Goal: Transaction & Acquisition: Purchase product/service

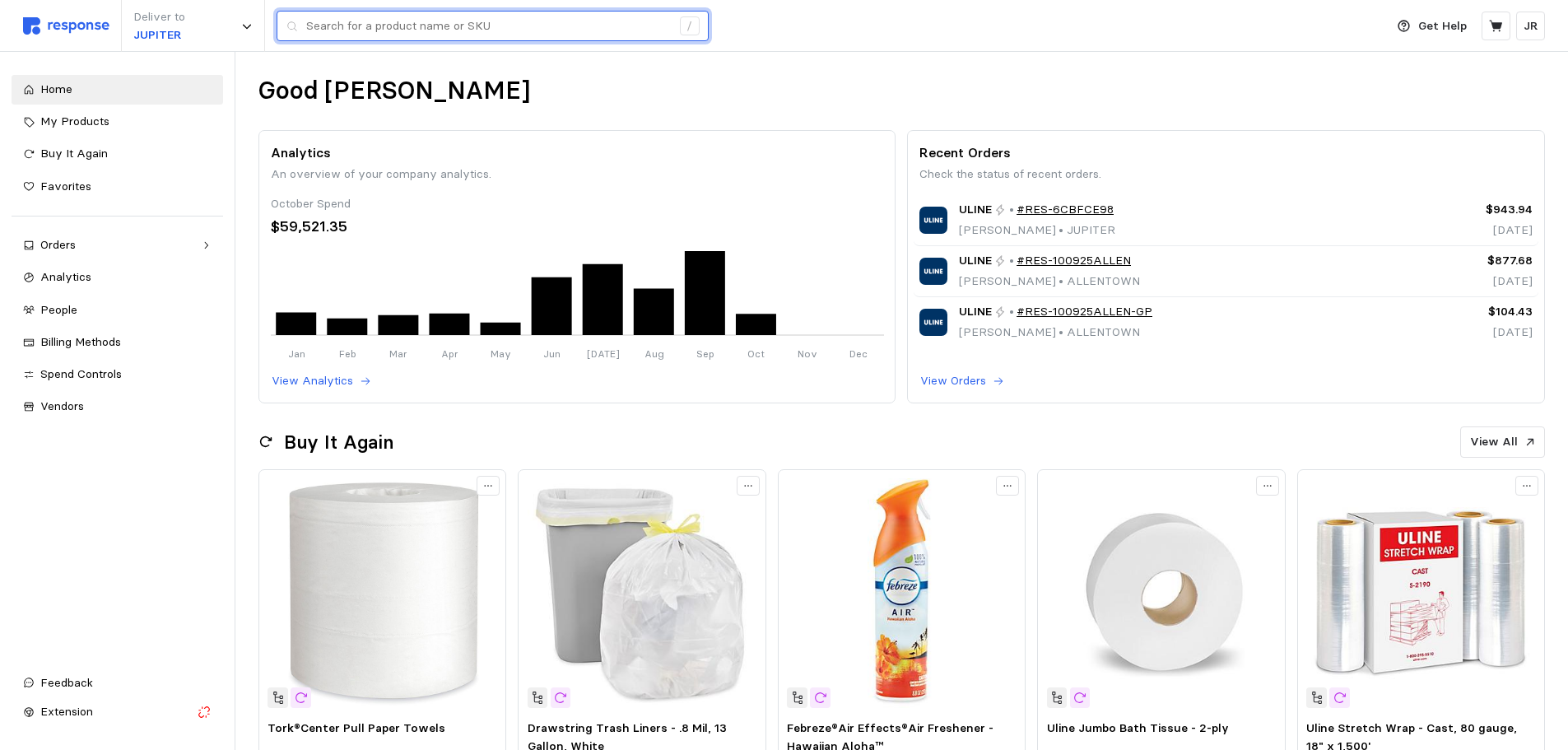
click at [385, 22] on input "text" at bounding box center [489, 26] width 365 height 30
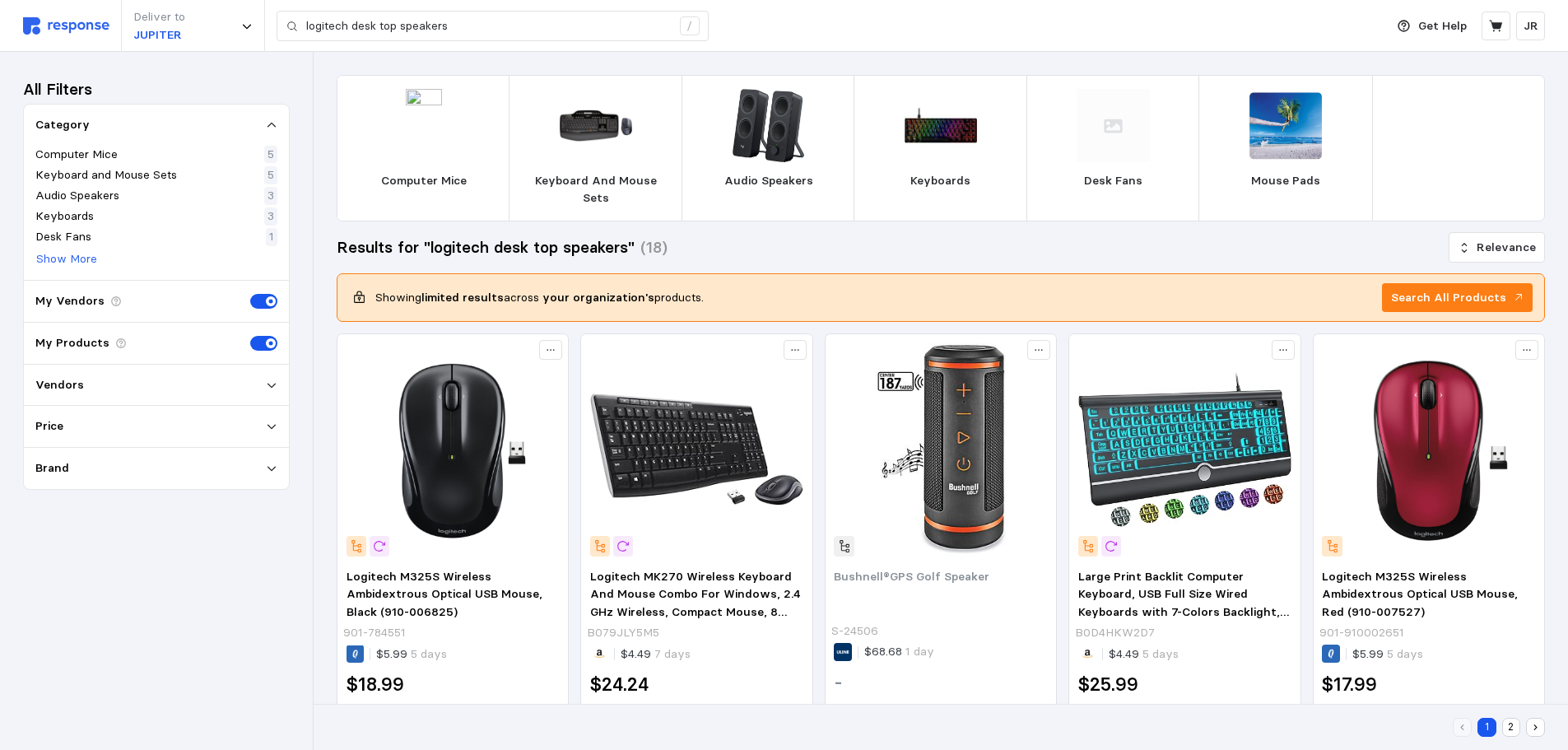
click at [767, 154] on img at bounding box center [769, 125] width 73 height 73
click at [766, 172] on p "Audio Speakers" at bounding box center [769, 181] width 89 height 18
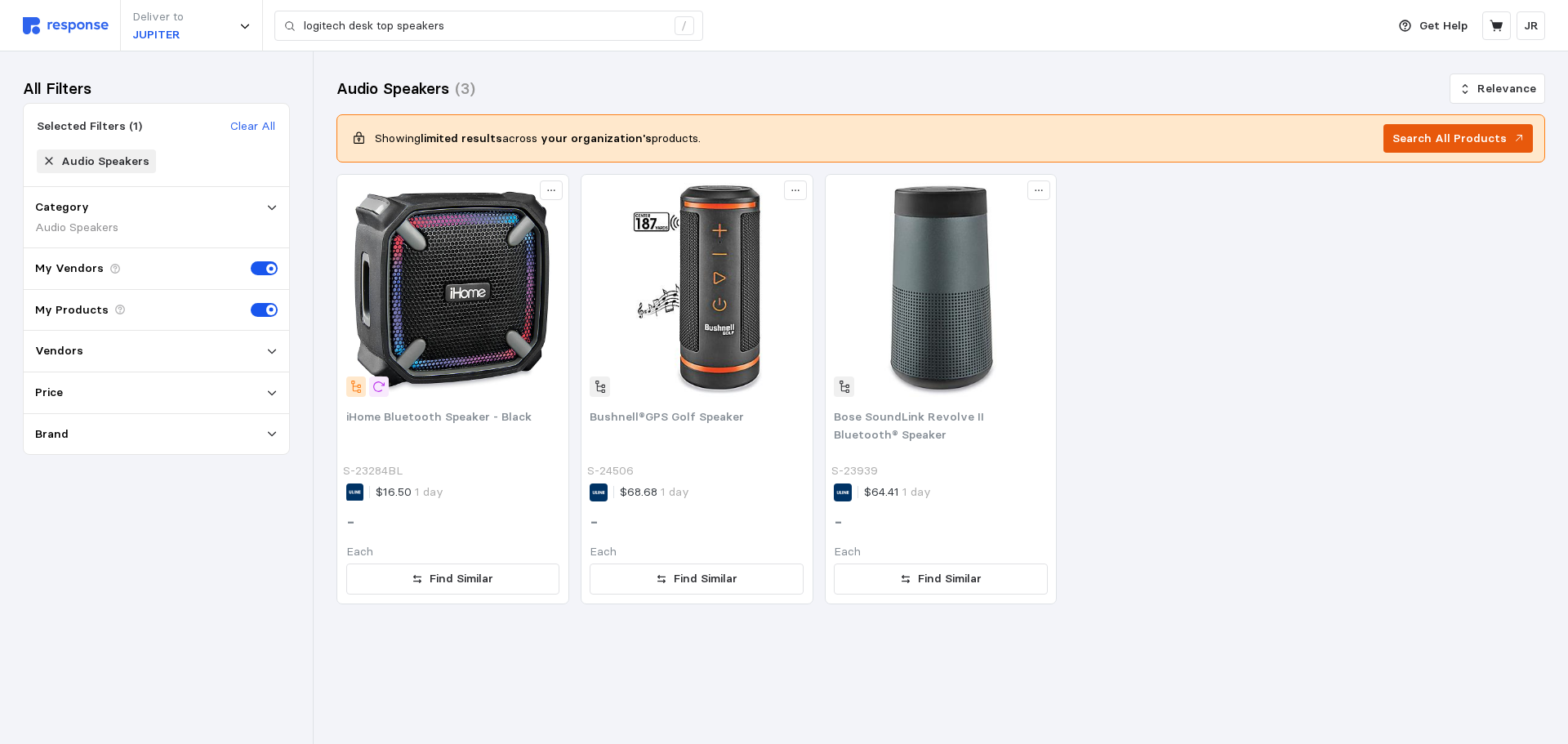
click at [1487, 149] on button "Search All Products" at bounding box center [1458, 139] width 149 height 30
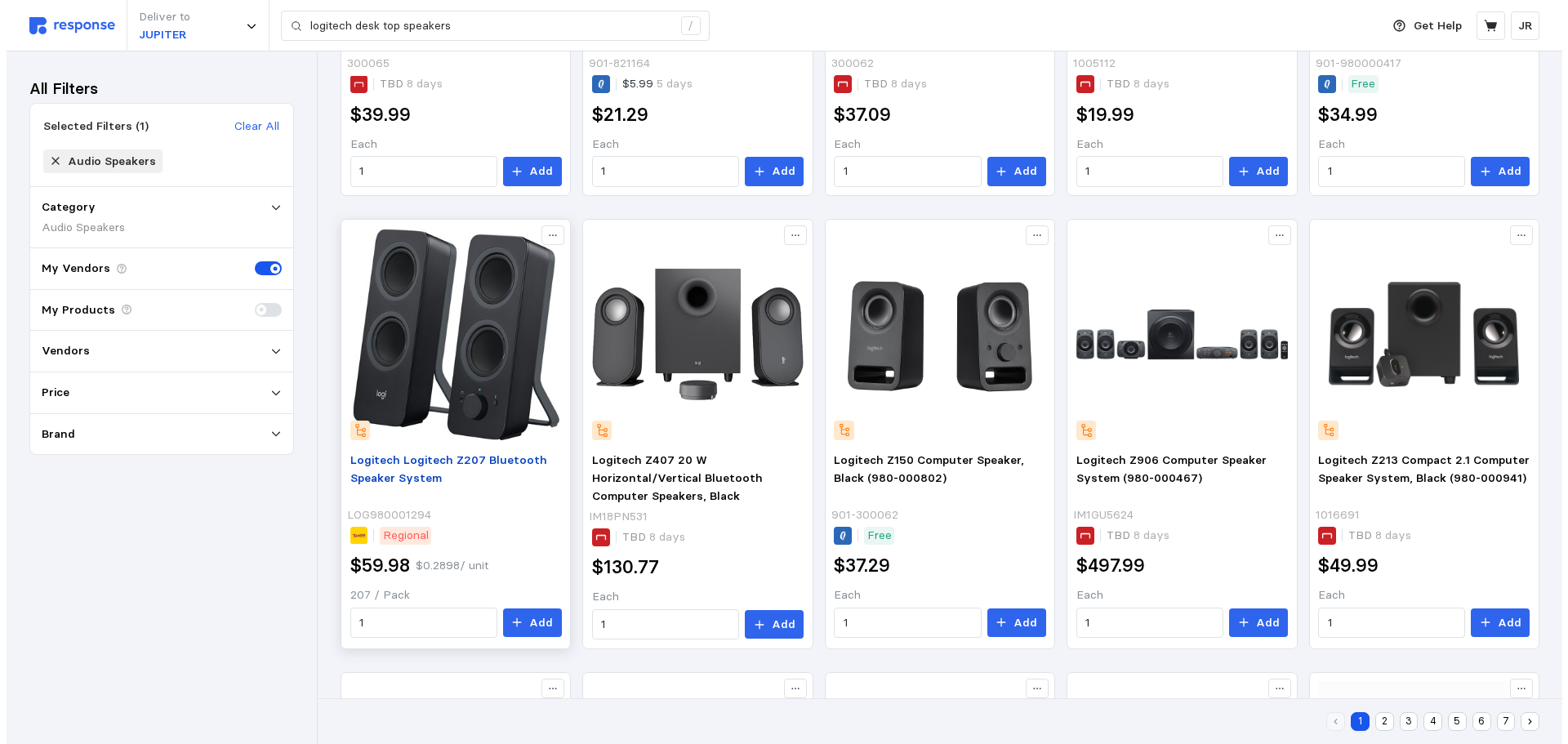
scroll to position [409, 0]
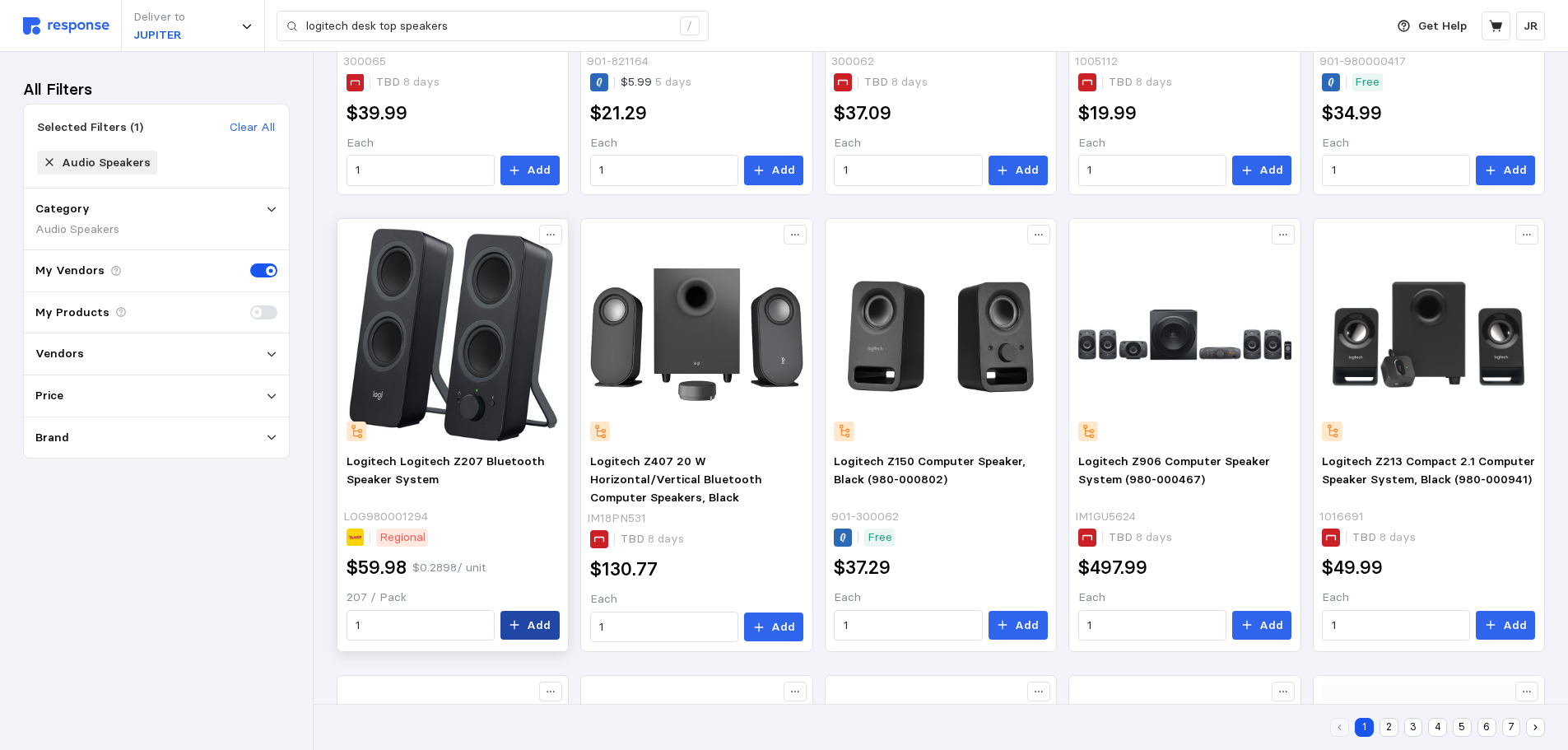
click at [545, 628] on p "Add" at bounding box center [539, 625] width 24 height 18
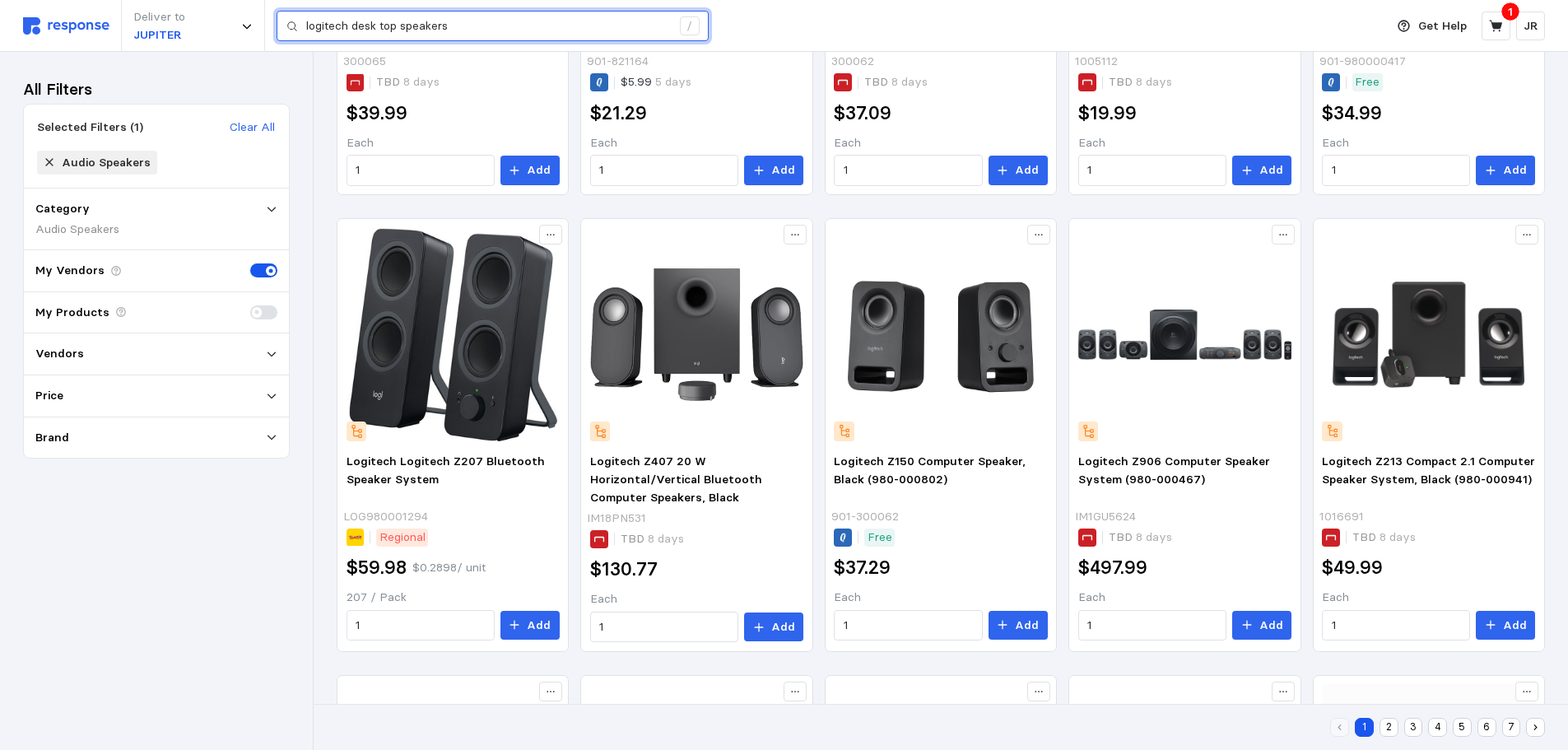
click at [456, 24] on input "logitech desk top speakers" at bounding box center [489, 26] width 365 height 30
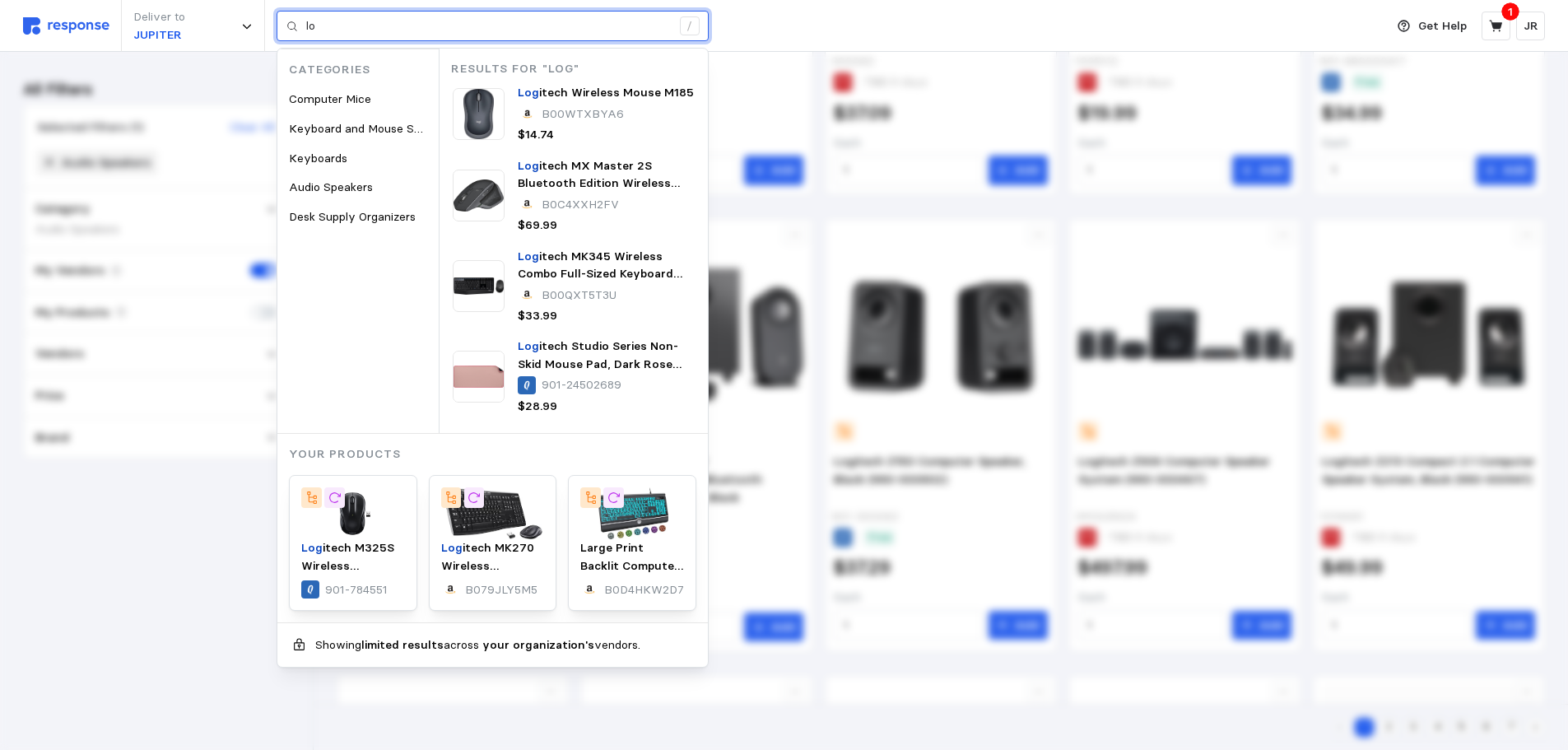
type input "l"
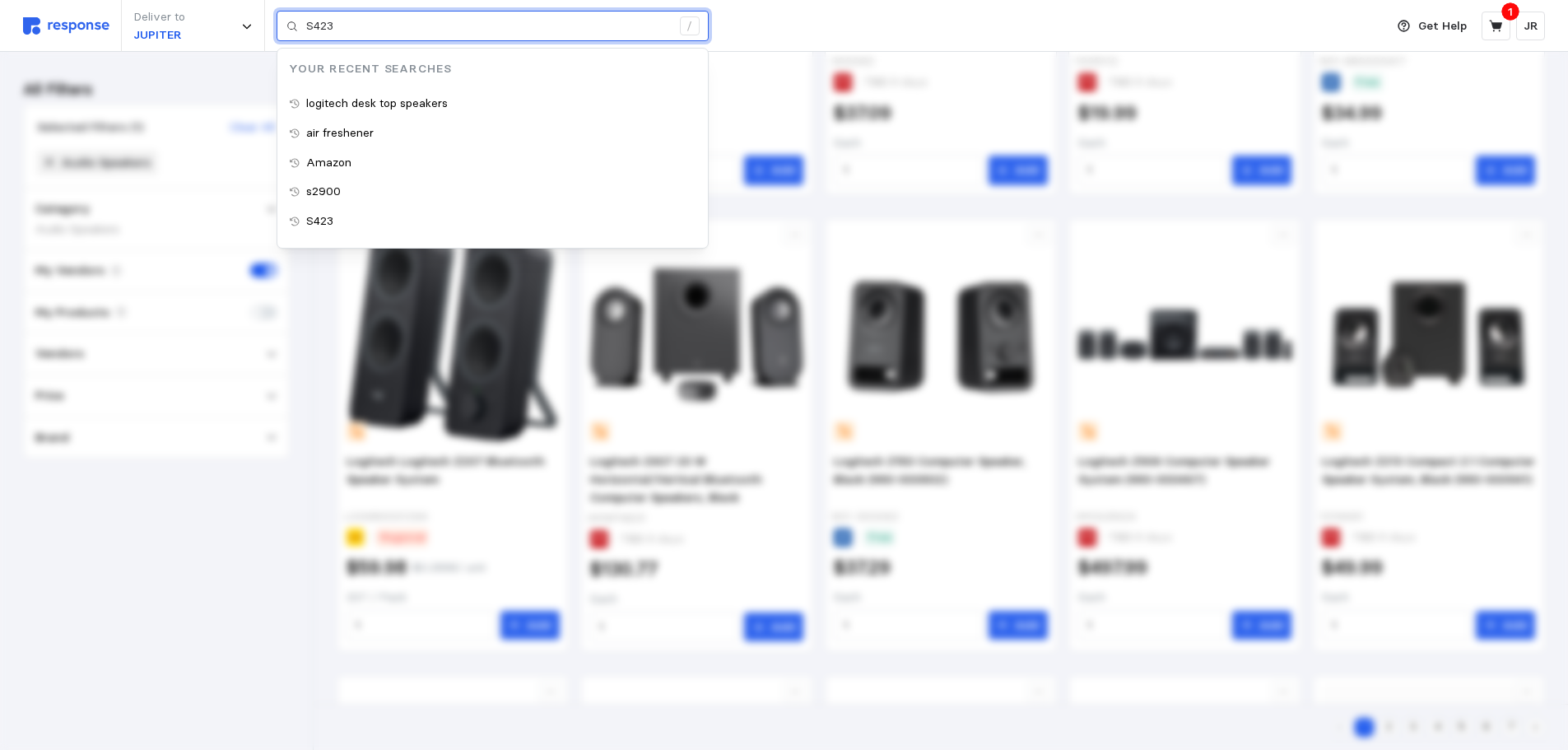
type input "S423"
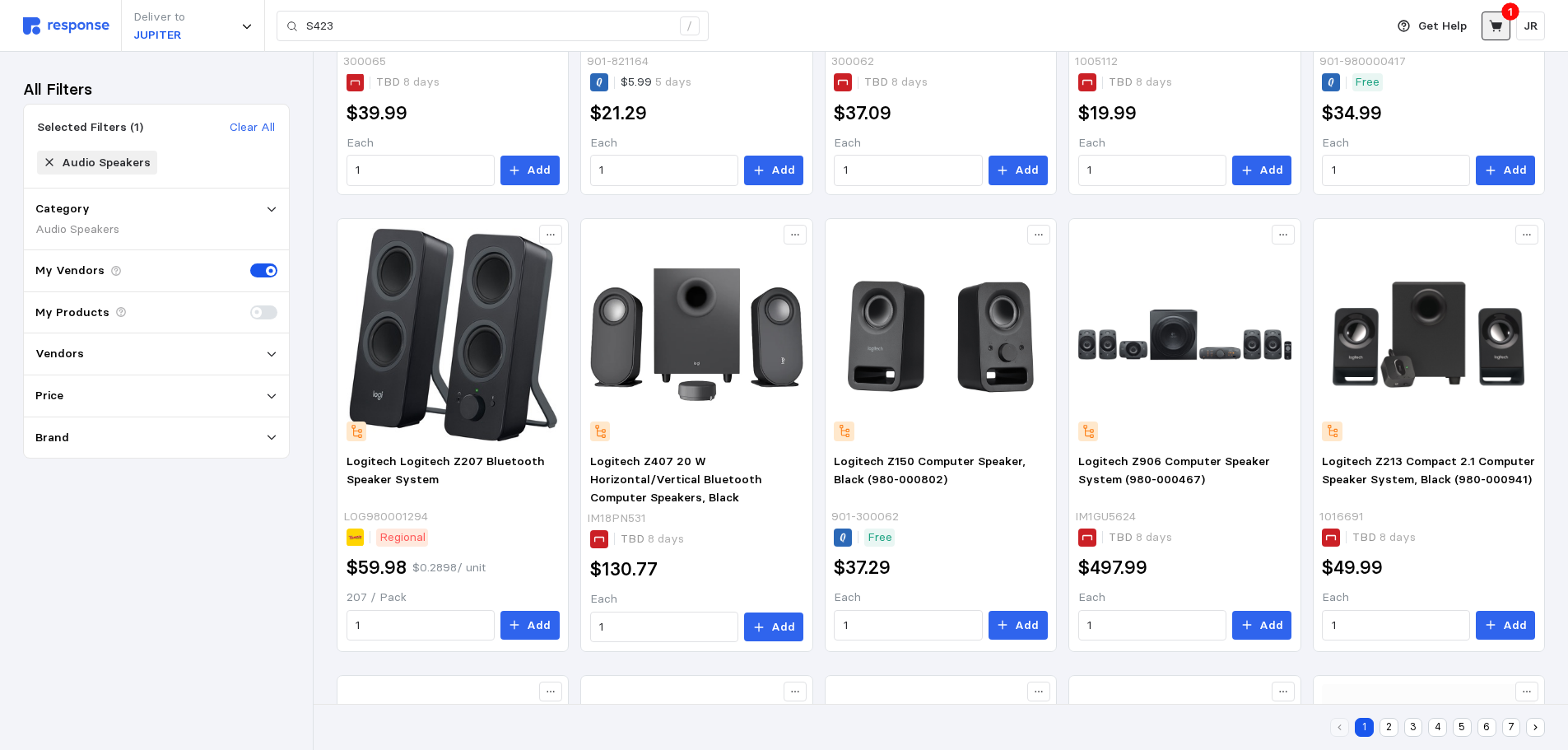
click at [1499, 27] on icon at bounding box center [1496, 25] width 13 height 11
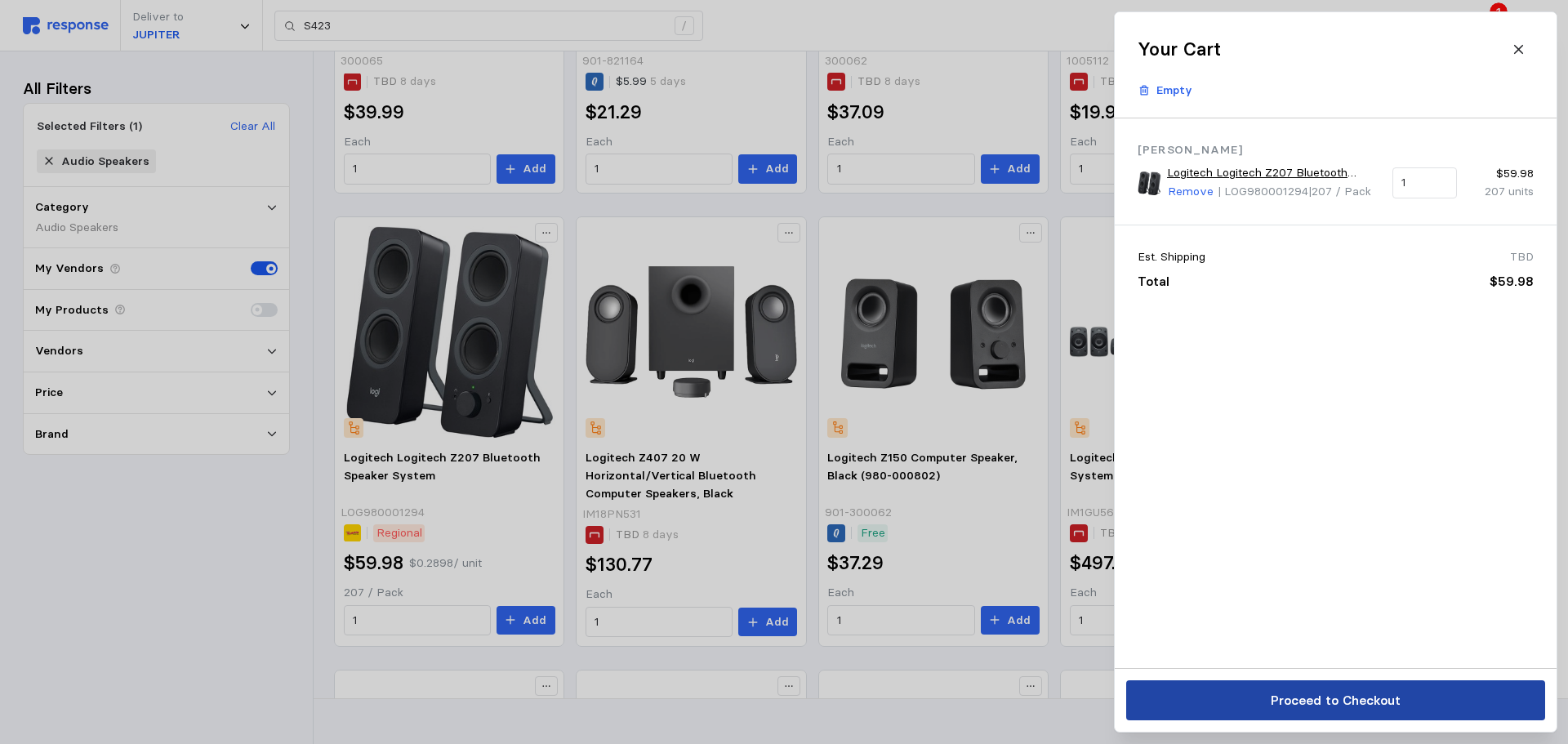
click at [1314, 685] on button "Proceed to Checkout" at bounding box center [1335, 700] width 419 height 40
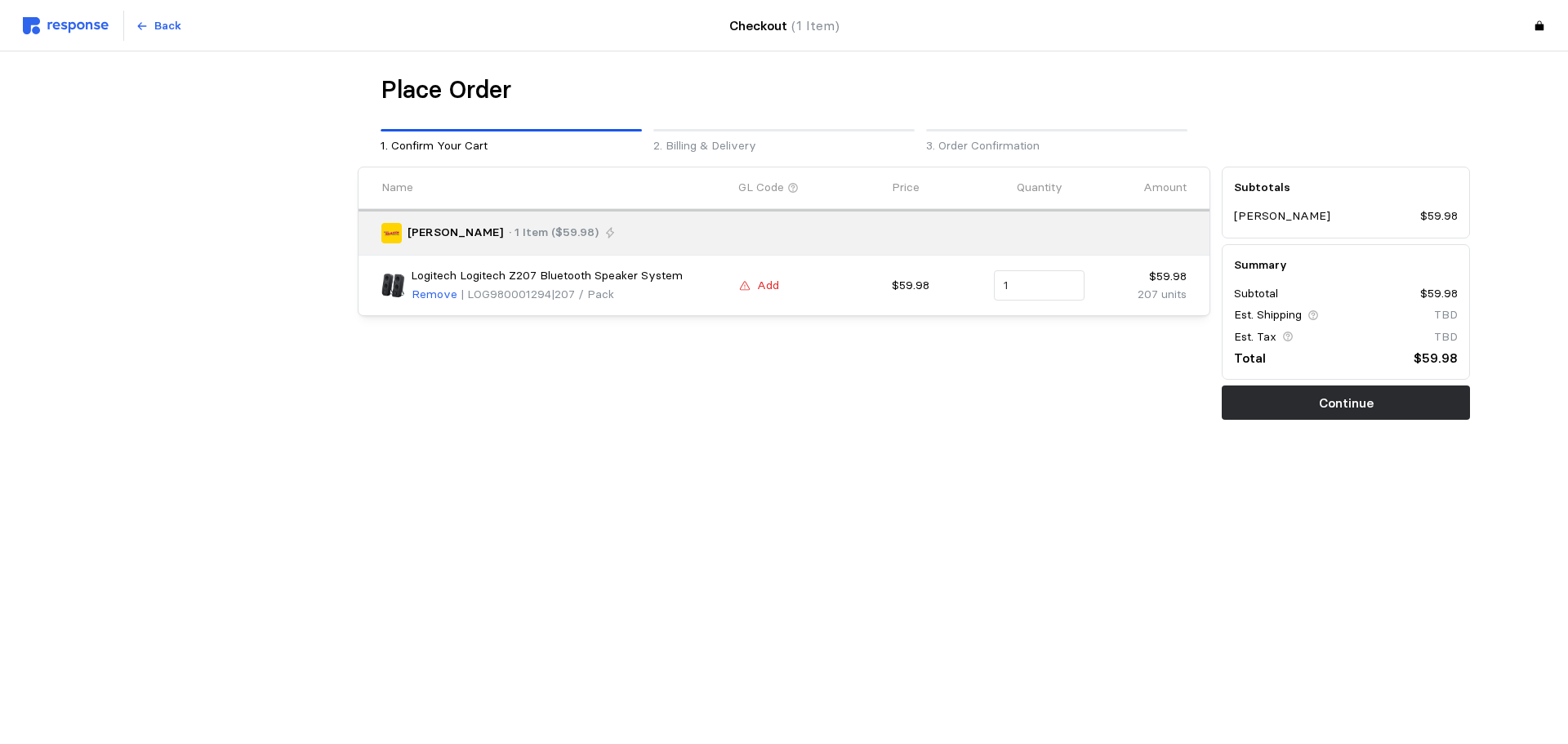
click at [769, 288] on p "Add" at bounding box center [768, 285] width 22 height 18
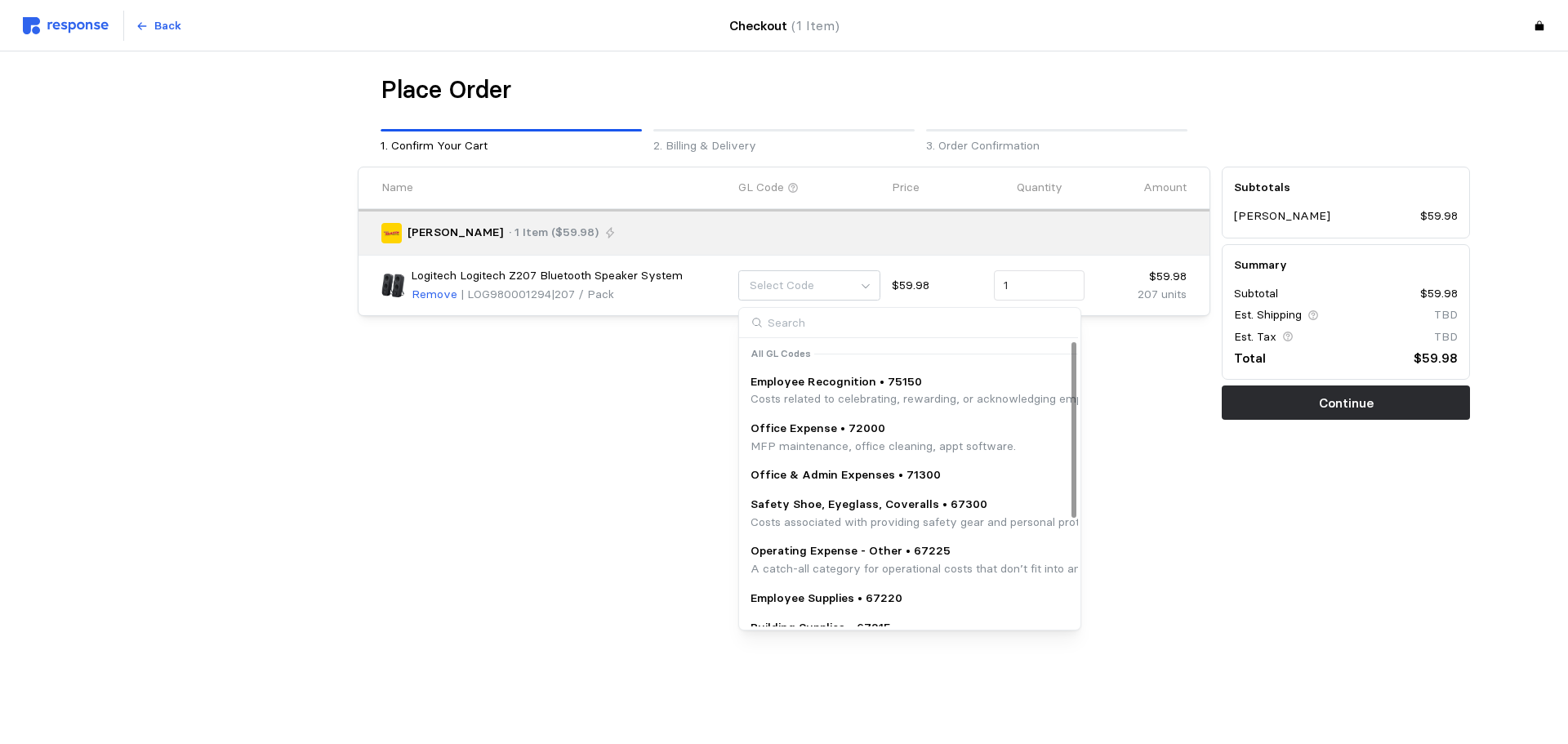
click at [797, 429] on p "Office Expense • 72000" at bounding box center [883, 428] width 266 height 18
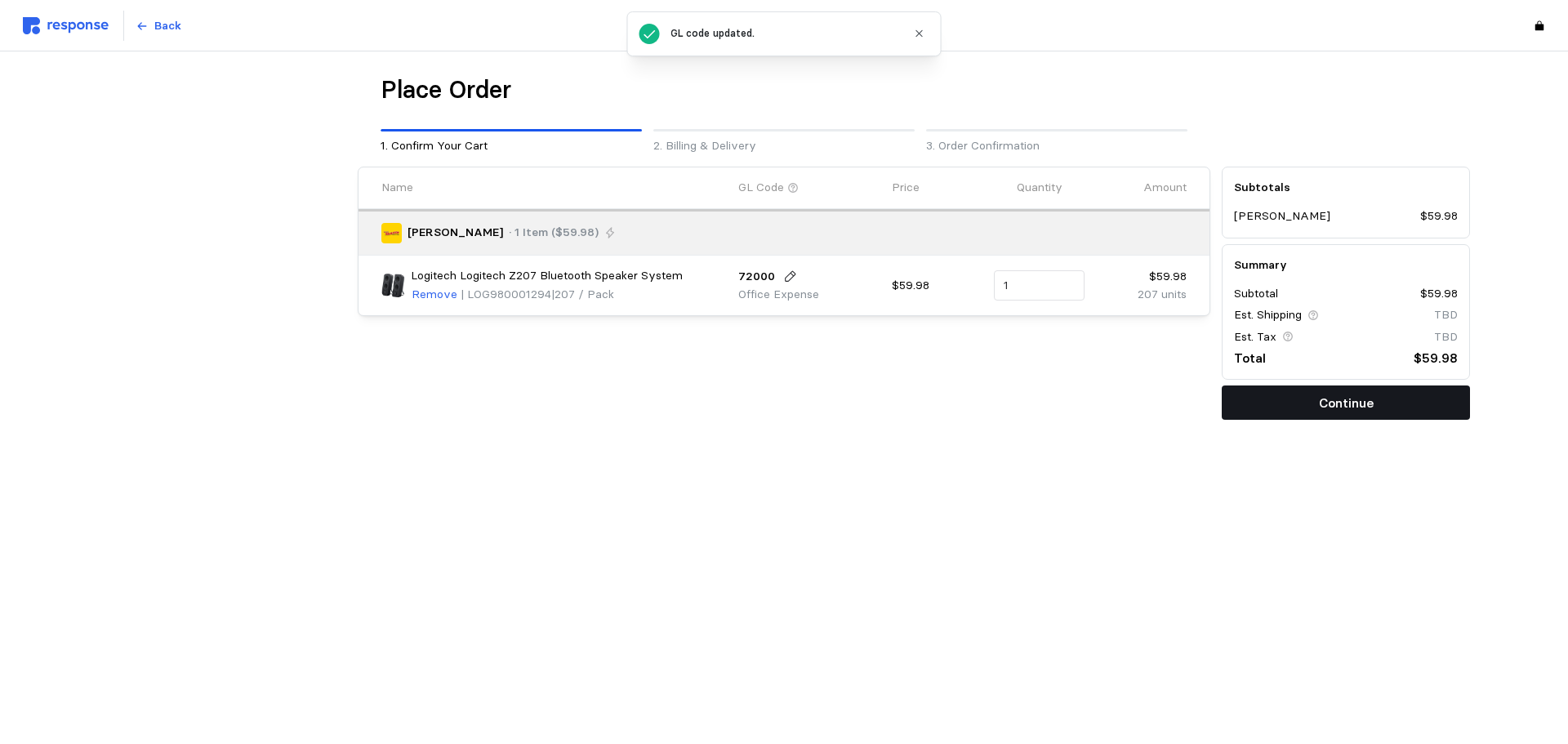
click at [1336, 398] on p "Continue" at bounding box center [1345, 403] width 55 height 20
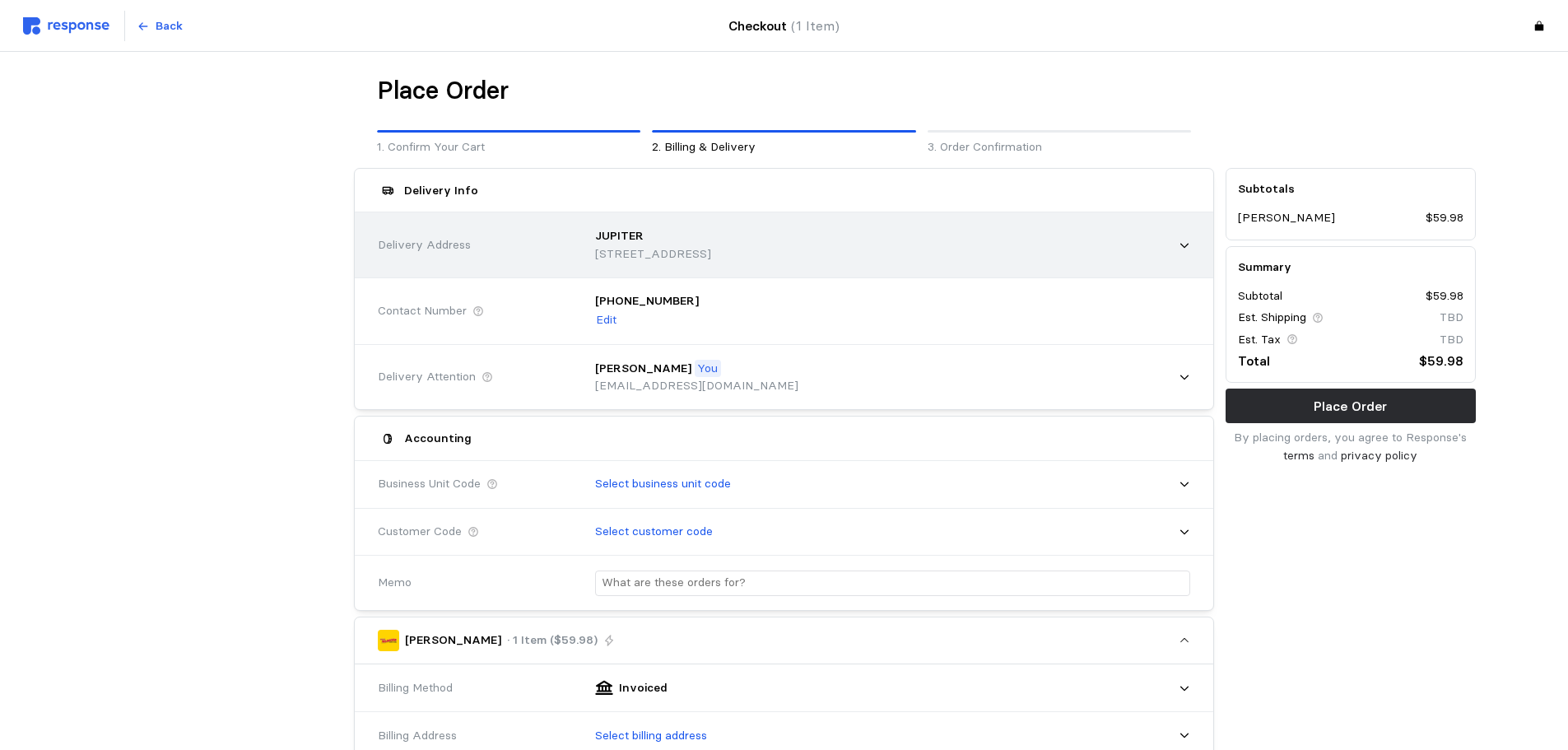
click at [1179, 250] on icon at bounding box center [1184, 245] width 11 height 11
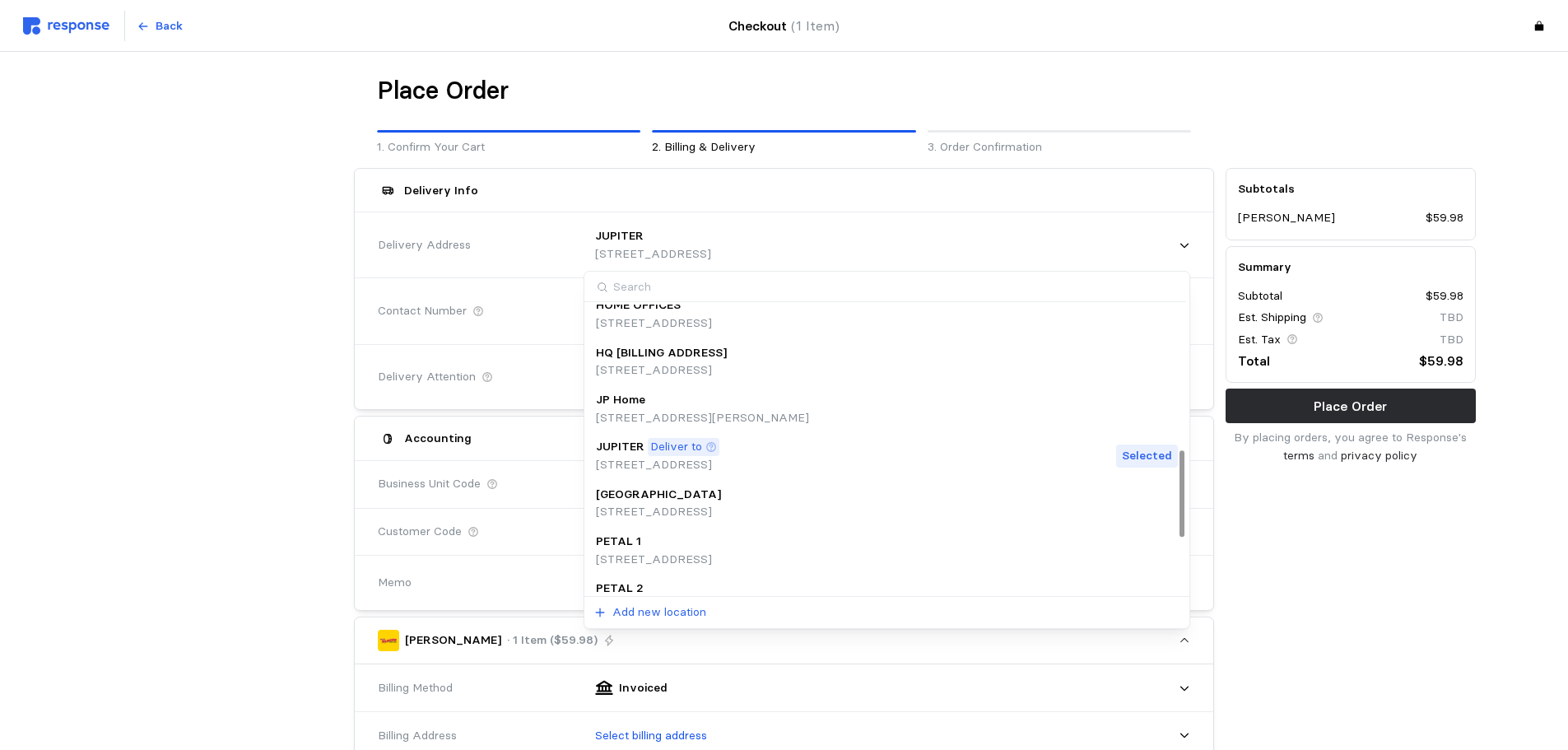
scroll to position [577, 0]
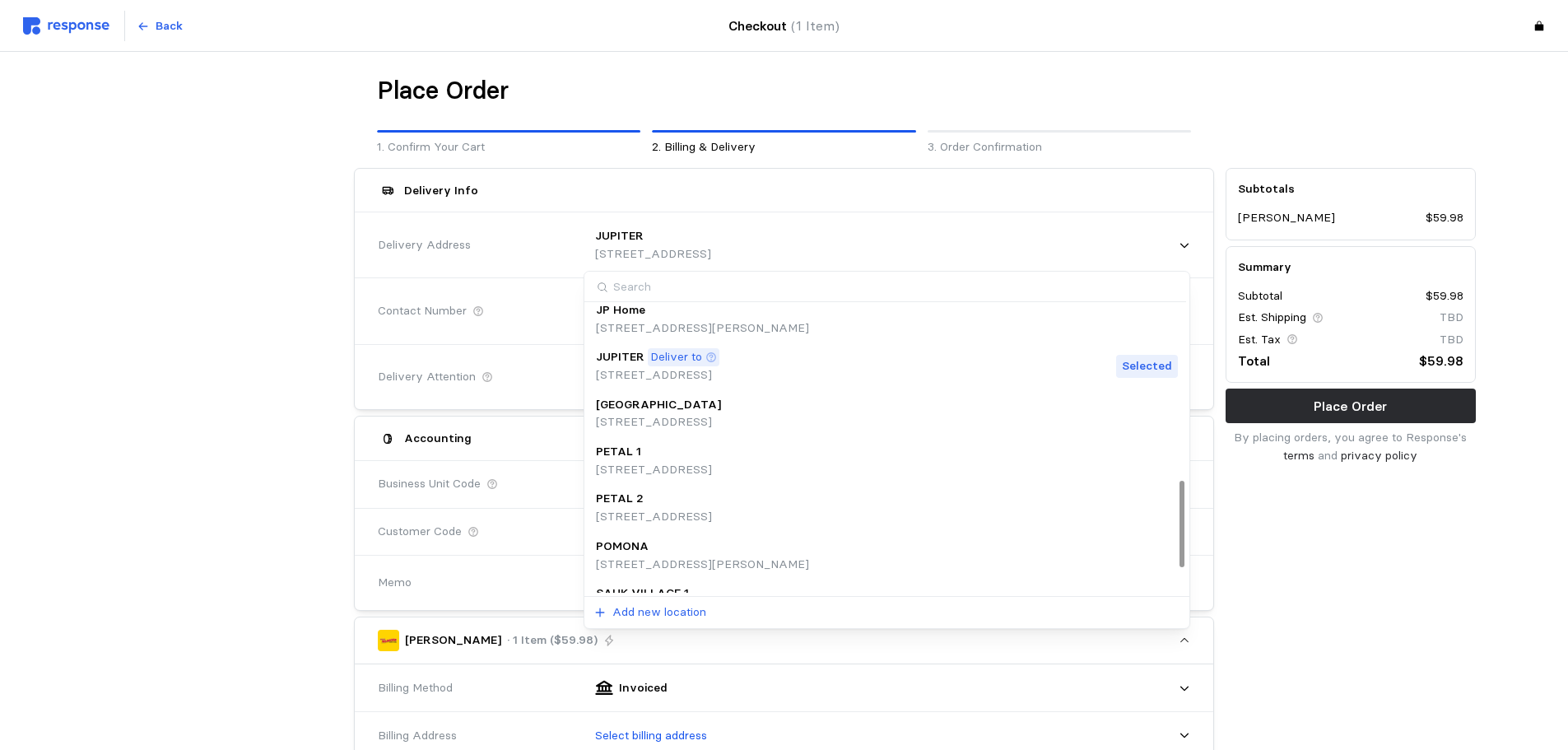
click at [667, 468] on p "[STREET_ADDRESS]" at bounding box center [654, 469] width 116 height 18
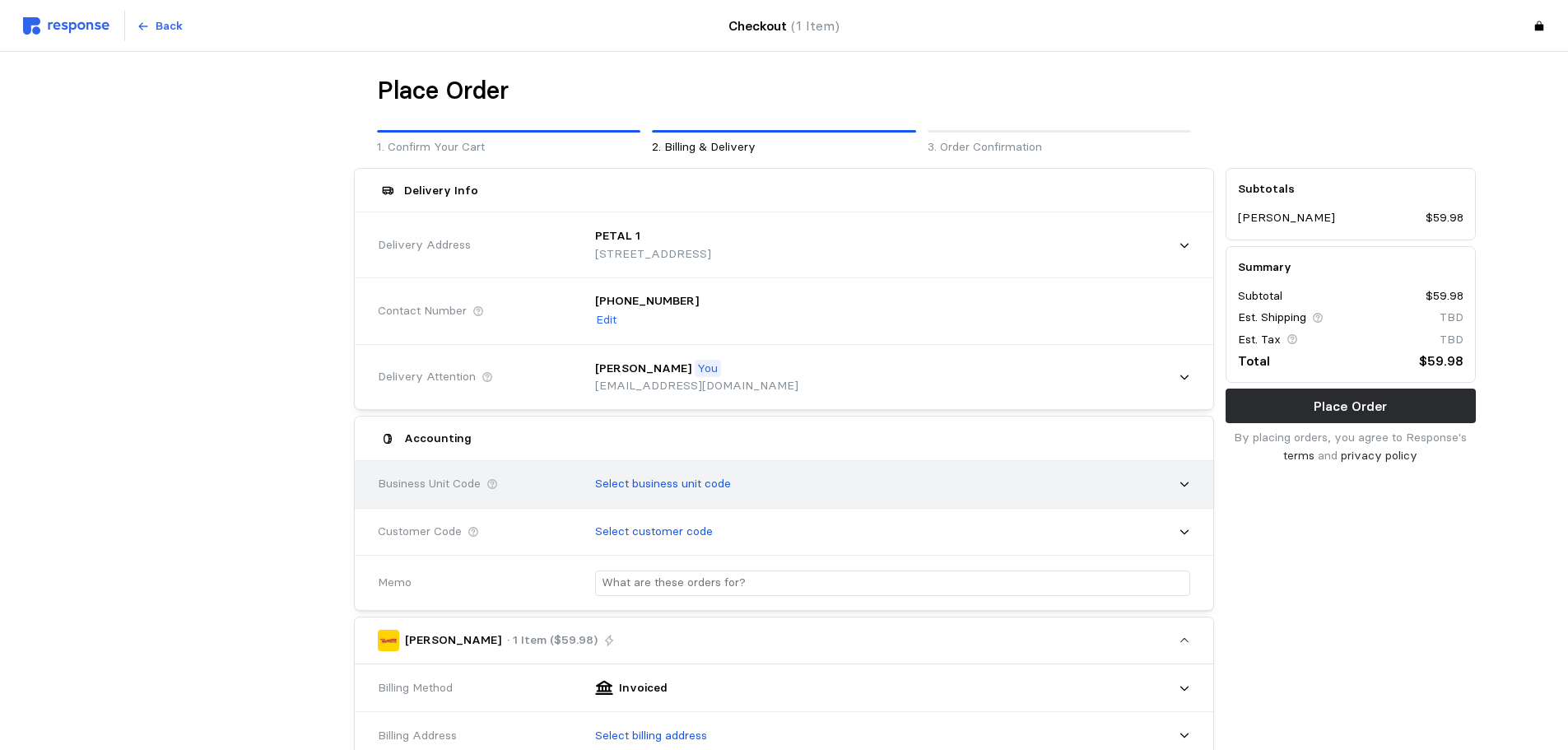
click at [1188, 489] on icon at bounding box center [1184, 484] width 11 height 11
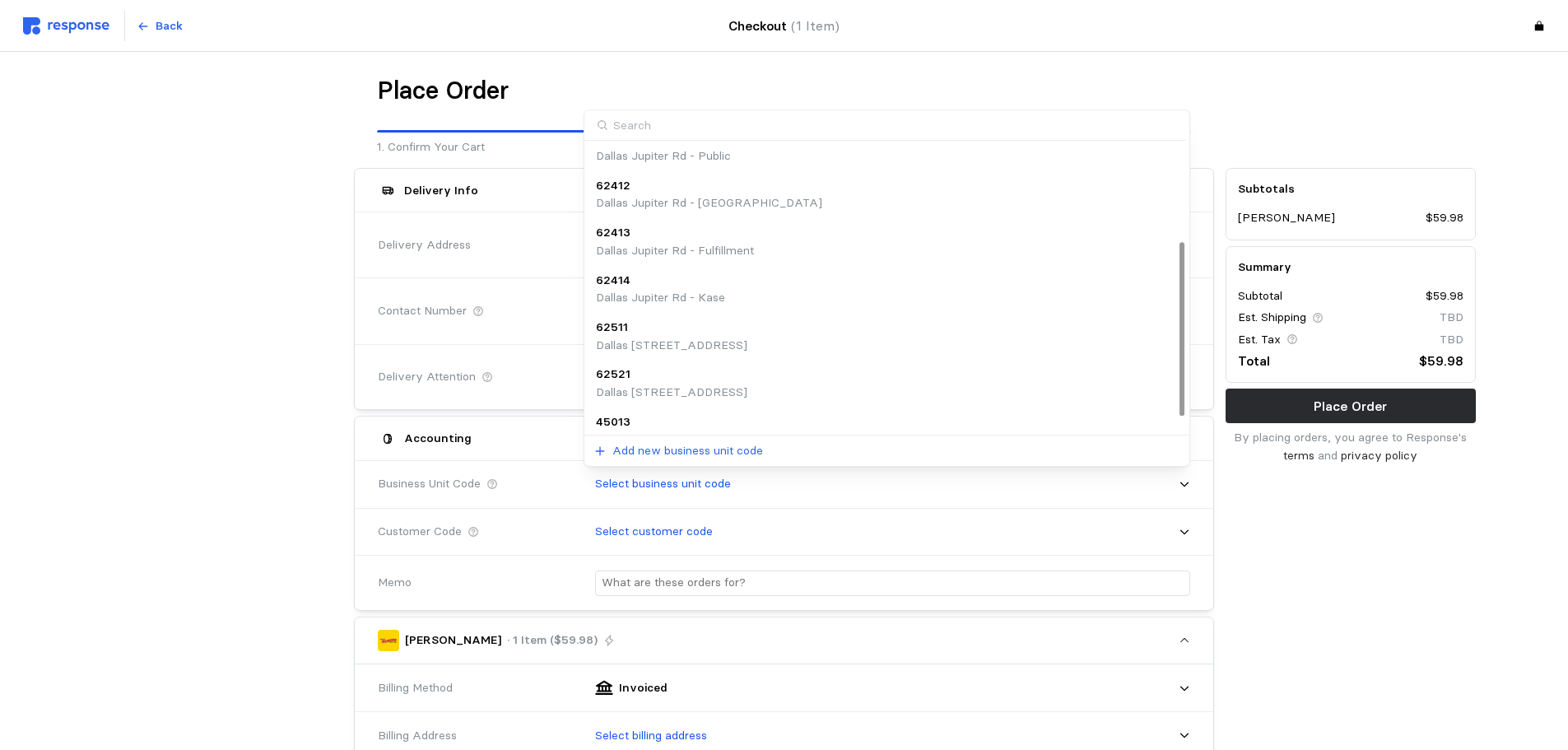
scroll to position [165, 0]
click at [654, 333] on p "Dallas [STREET_ADDRESS]" at bounding box center [672, 342] width 152 height 18
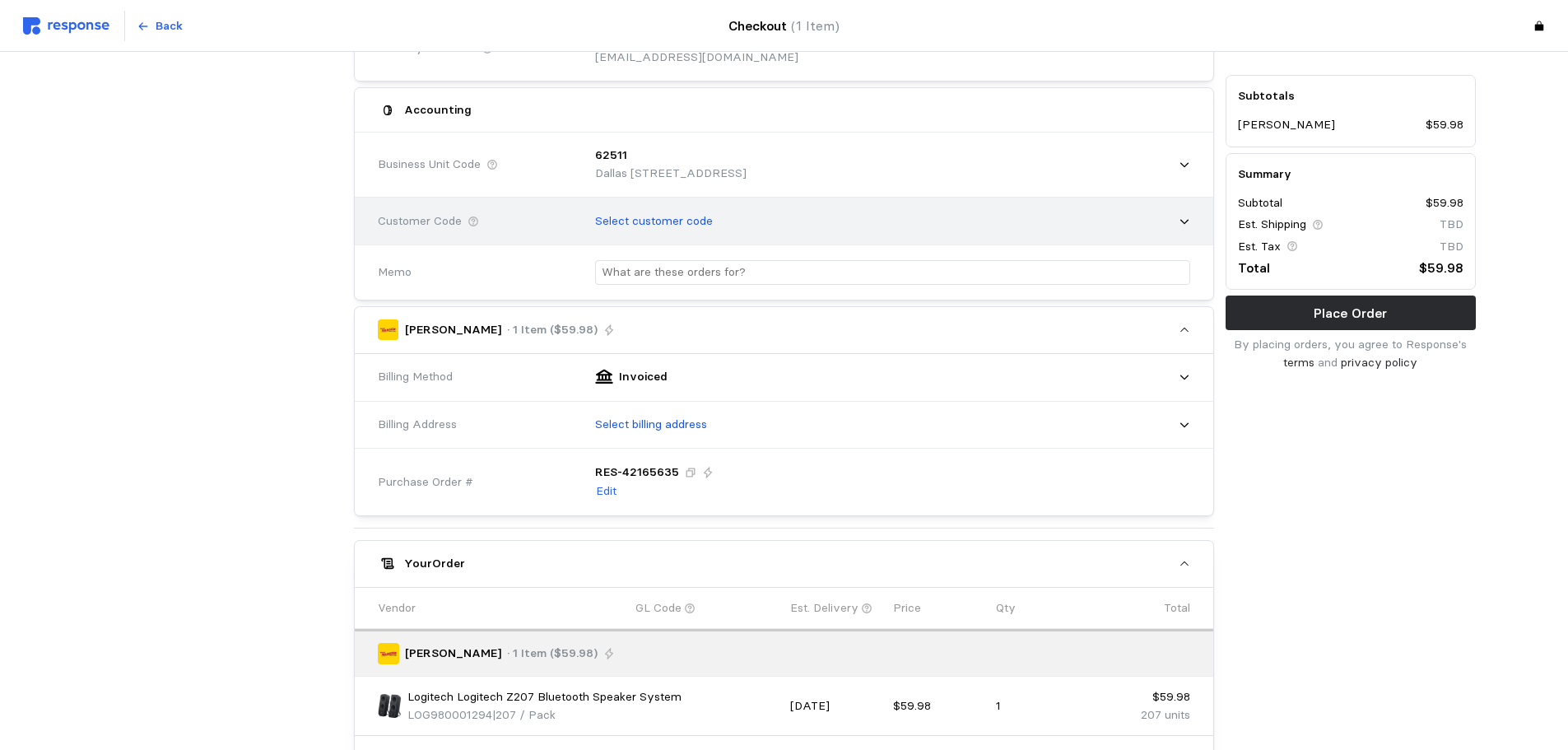
scroll to position [330, 0]
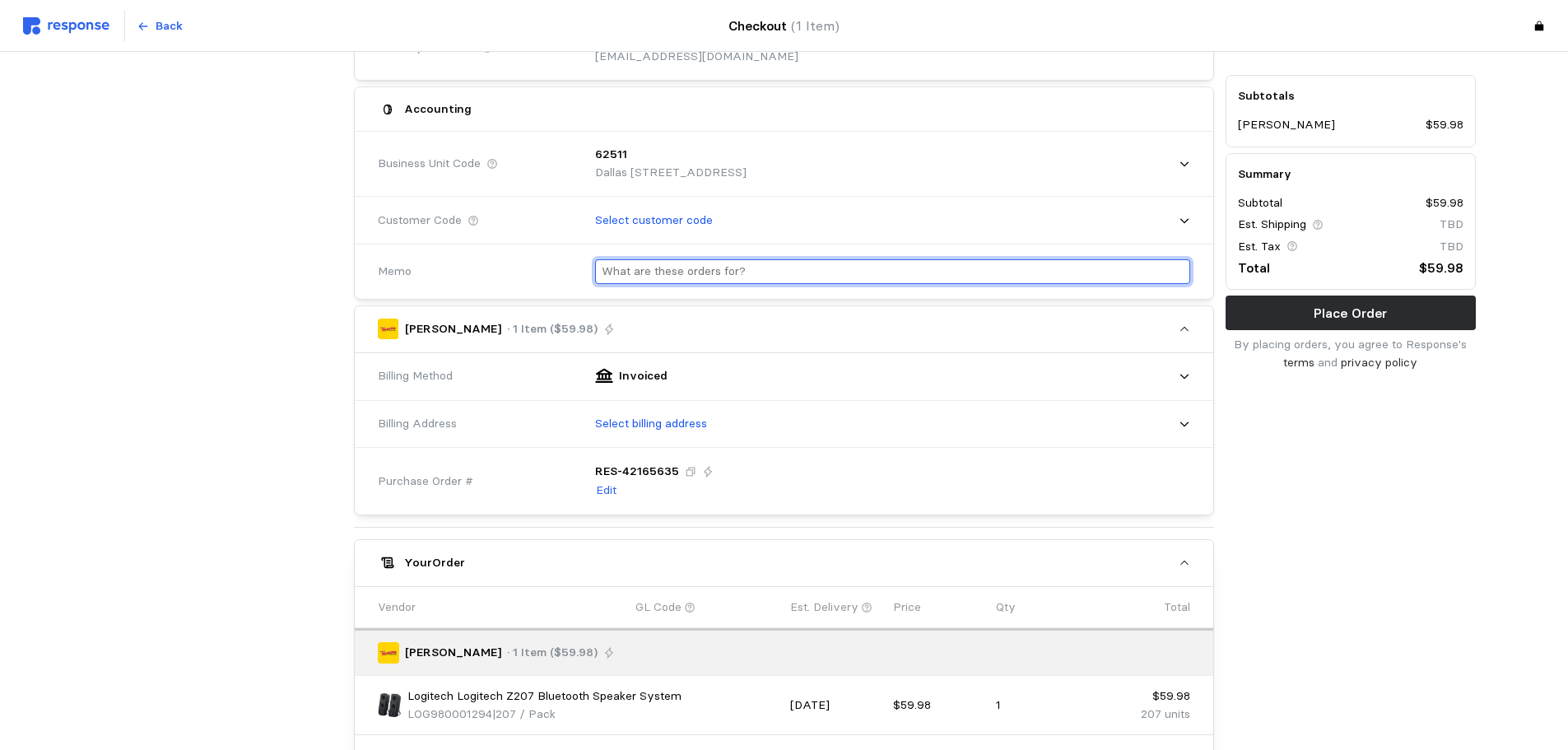
click at [681, 277] on input "text" at bounding box center [893, 272] width 582 height 24
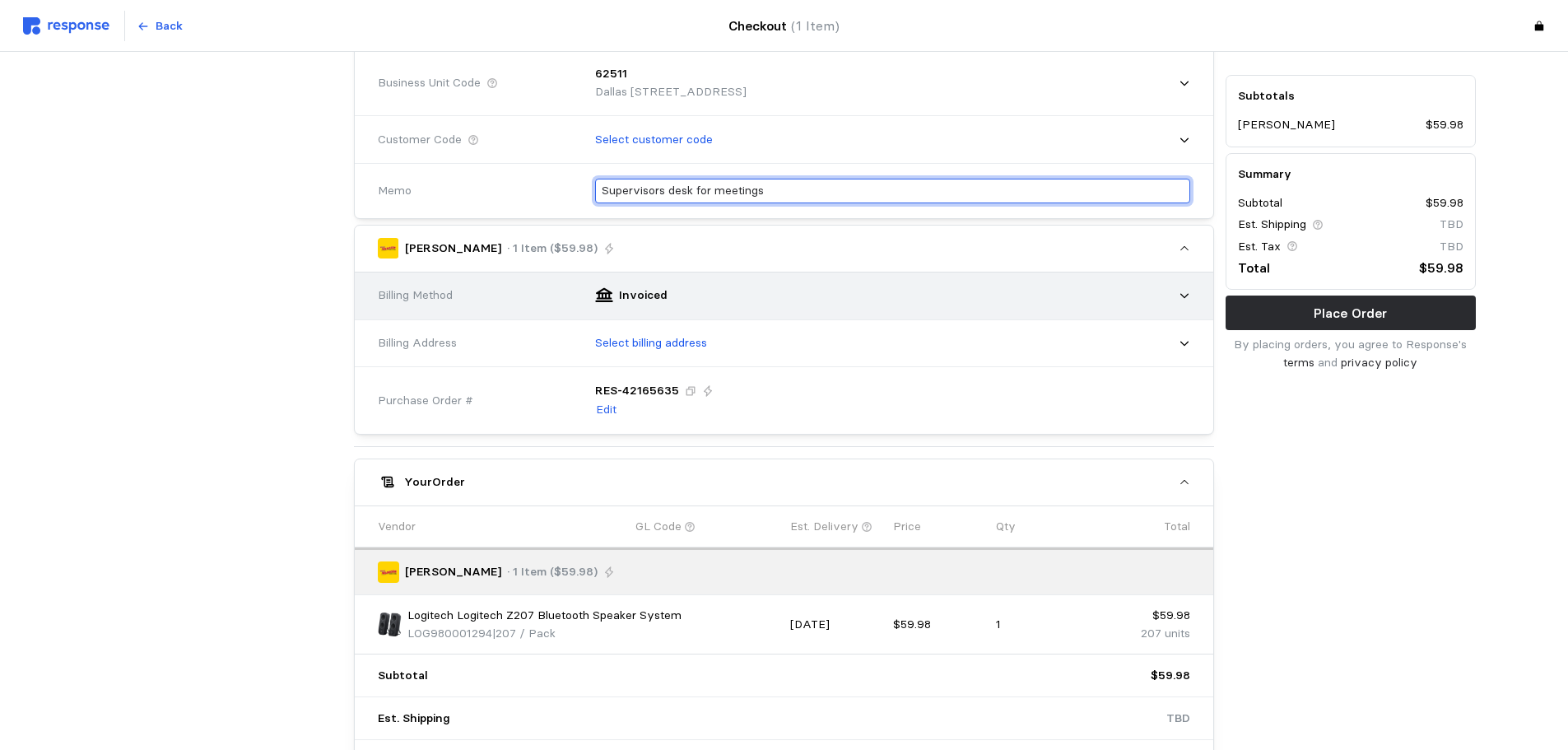
scroll to position [412, 0]
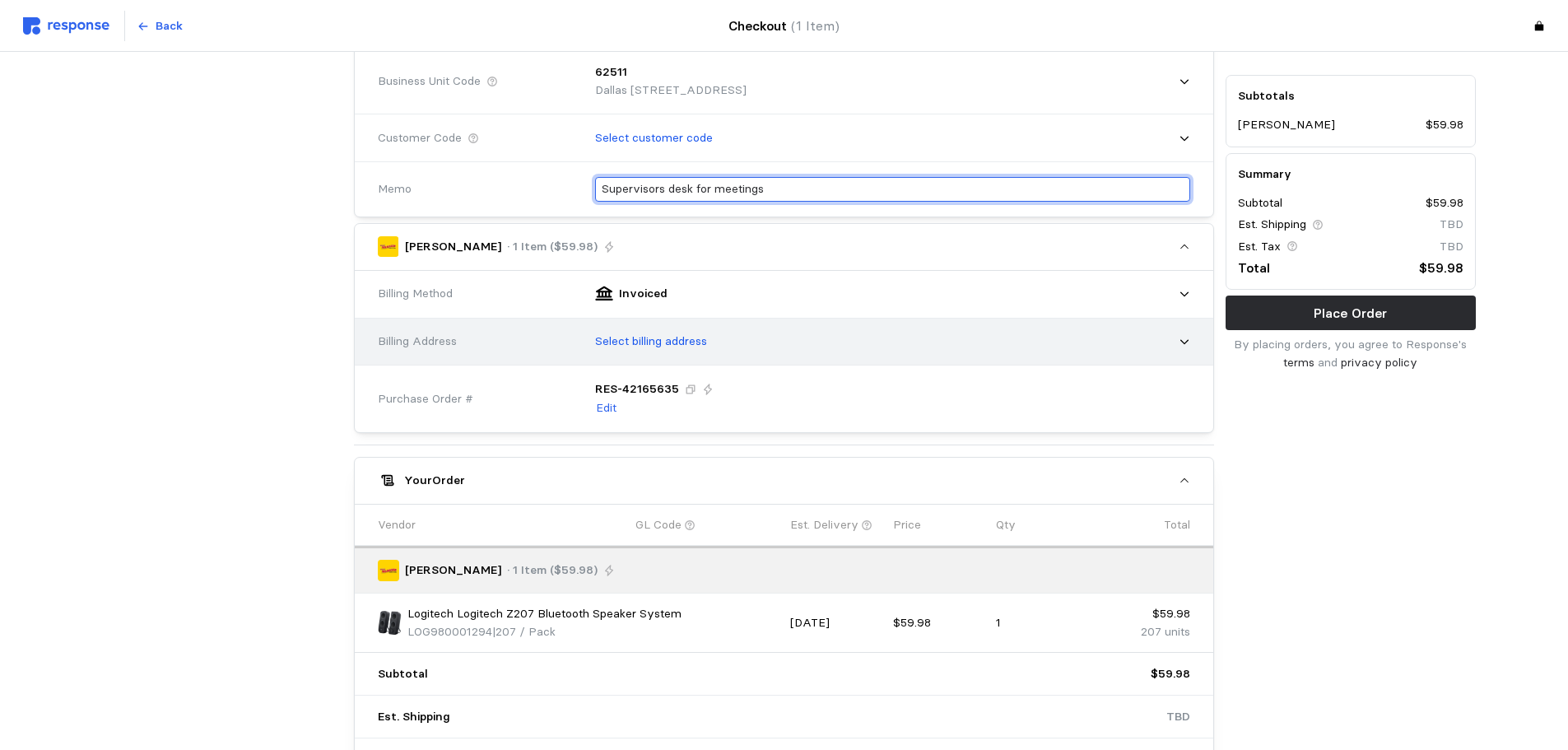
type input "Supervisors desk for meetings"
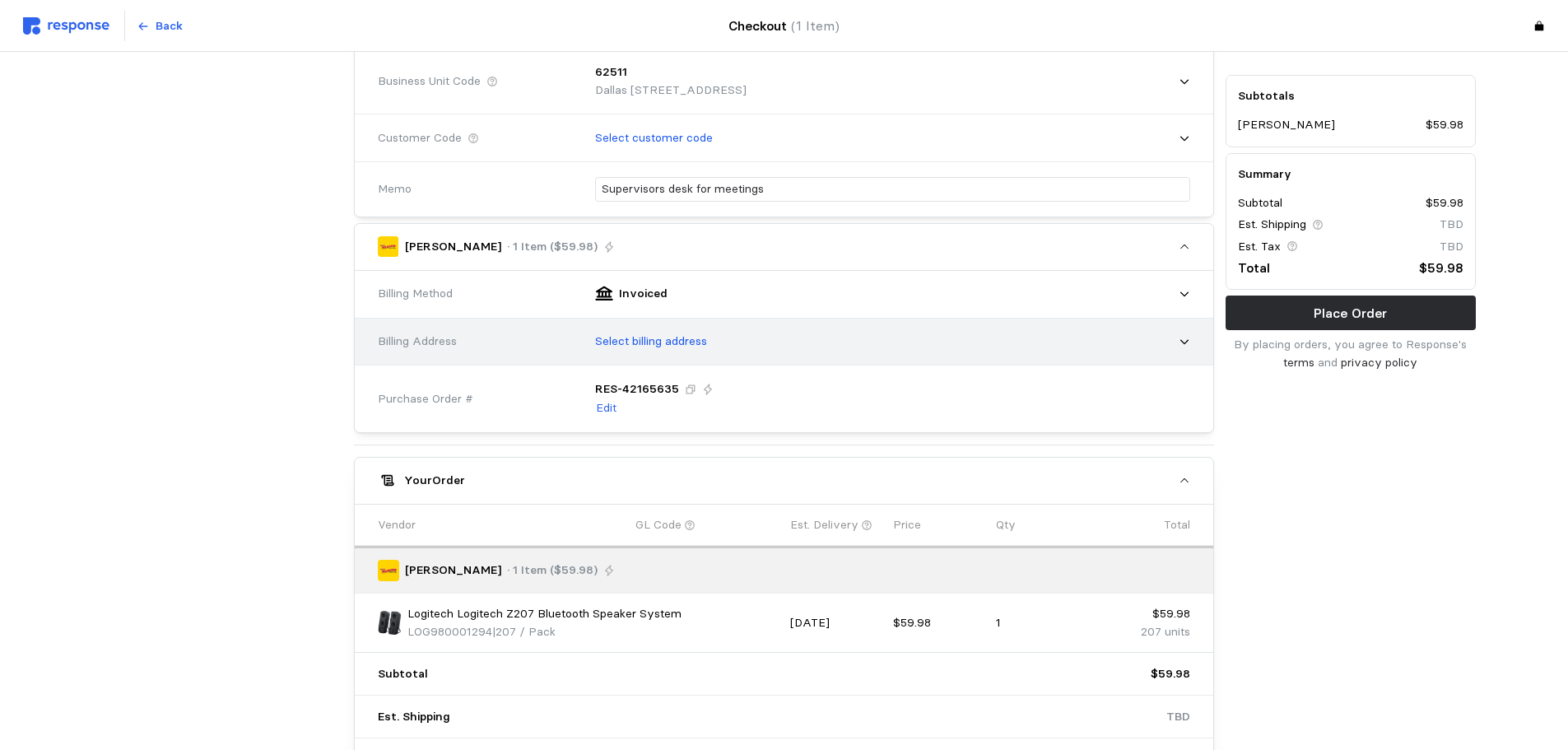
click at [1186, 348] on div "Select billing address" at bounding box center [887, 342] width 607 height 41
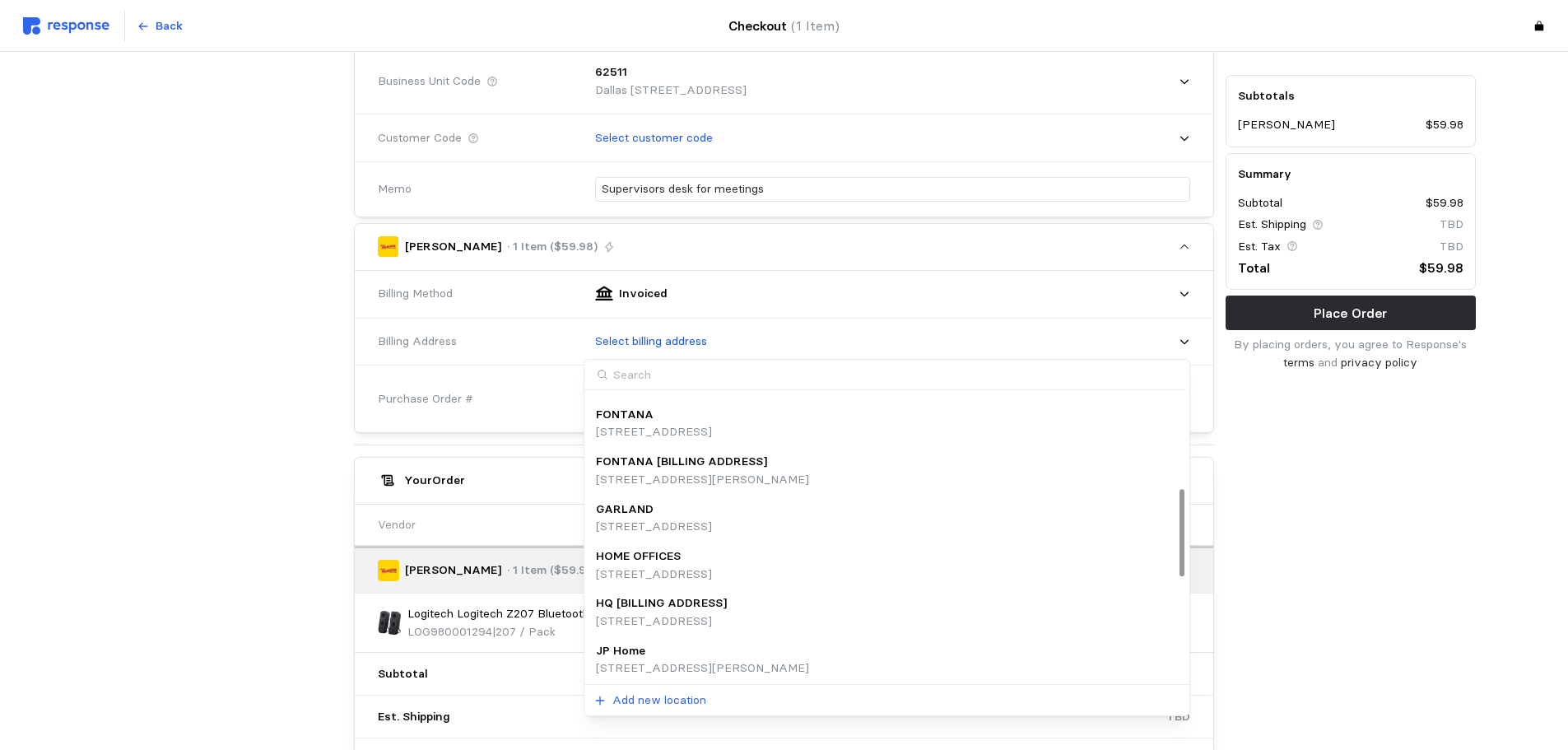
scroll to position [330, 0]
click at [634, 561] on p "[STREET_ADDRESS]" at bounding box center [654, 568] width 116 height 18
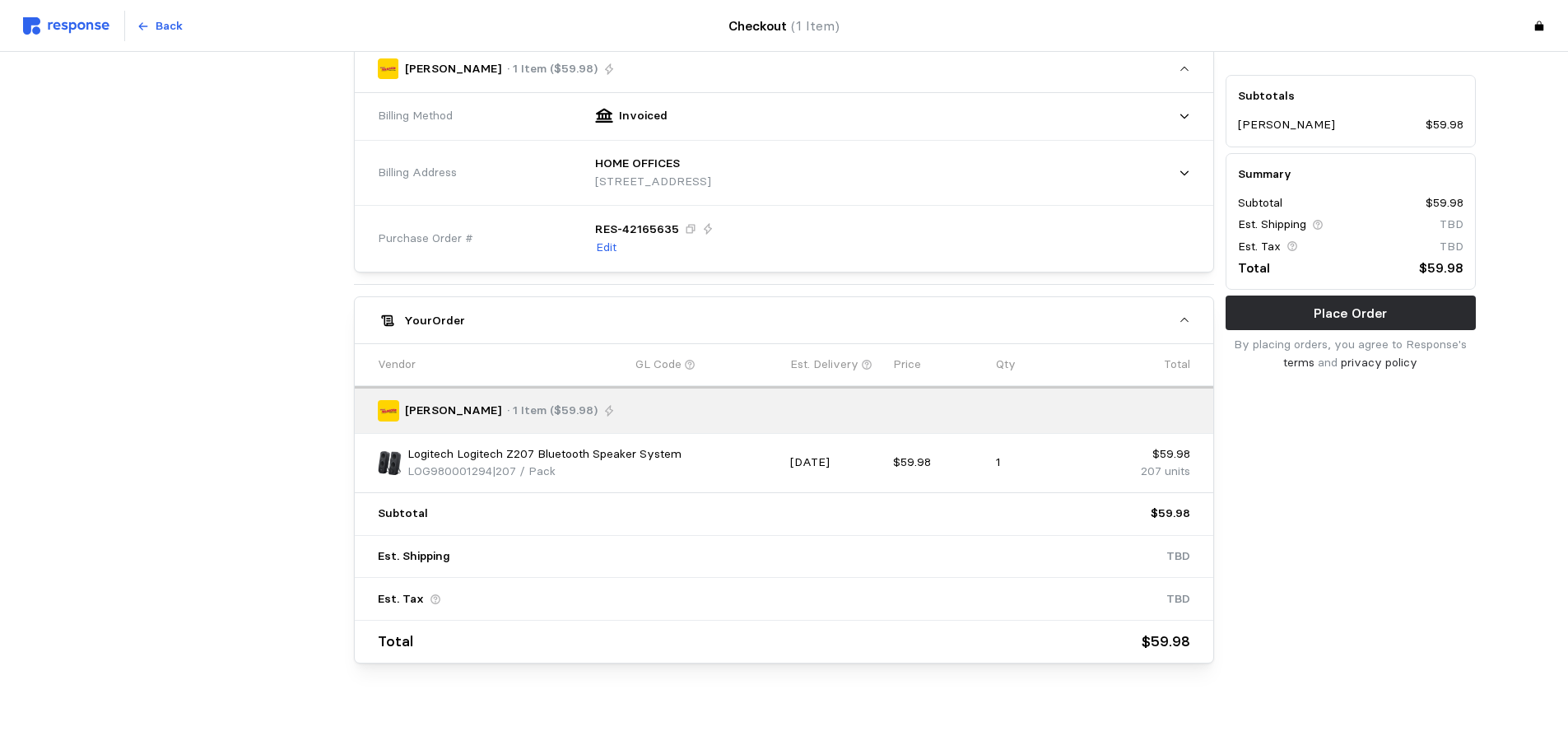
scroll to position [596, 0]
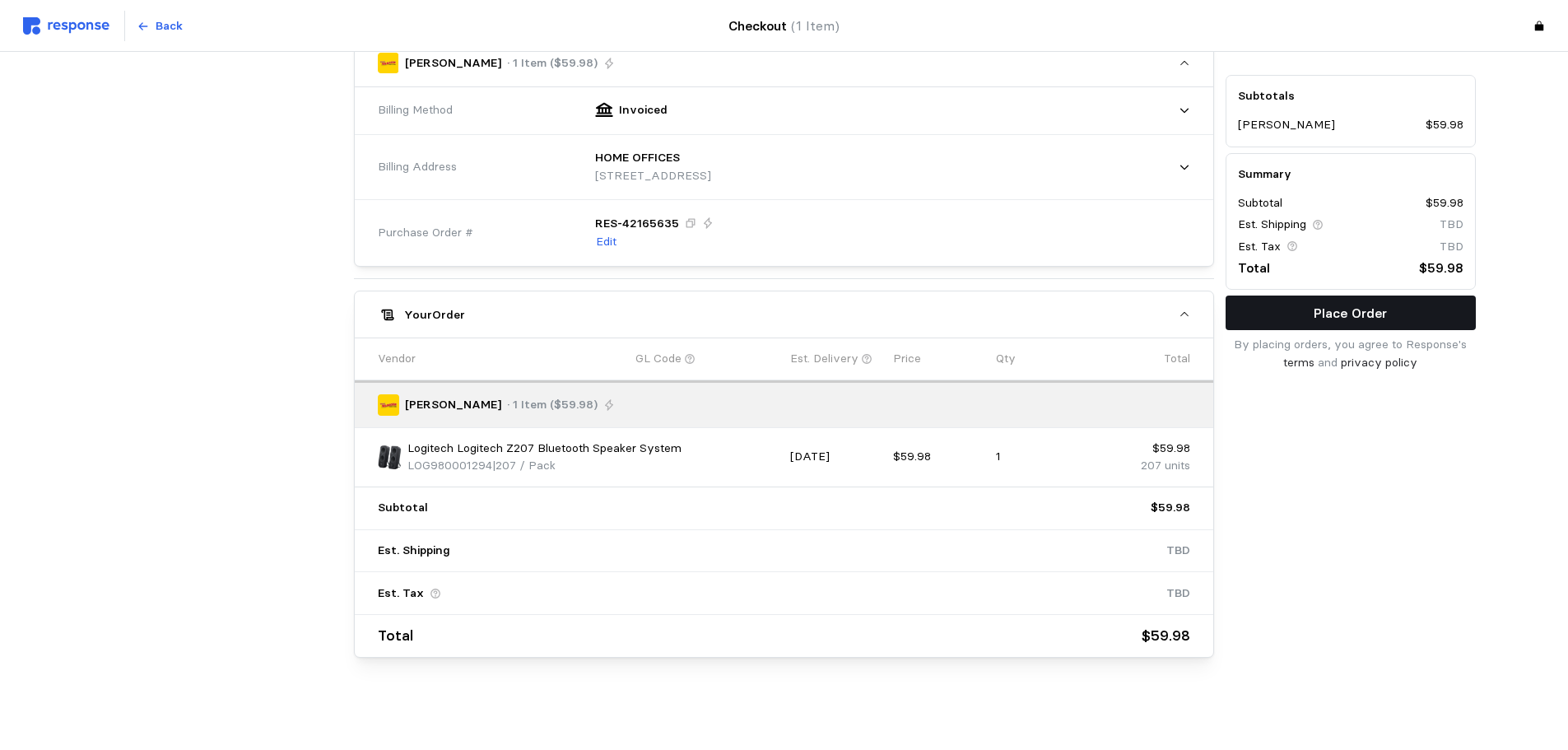
click at [1302, 318] on button "Place Order" at bounding box center [1350, 313] width 250 height 35
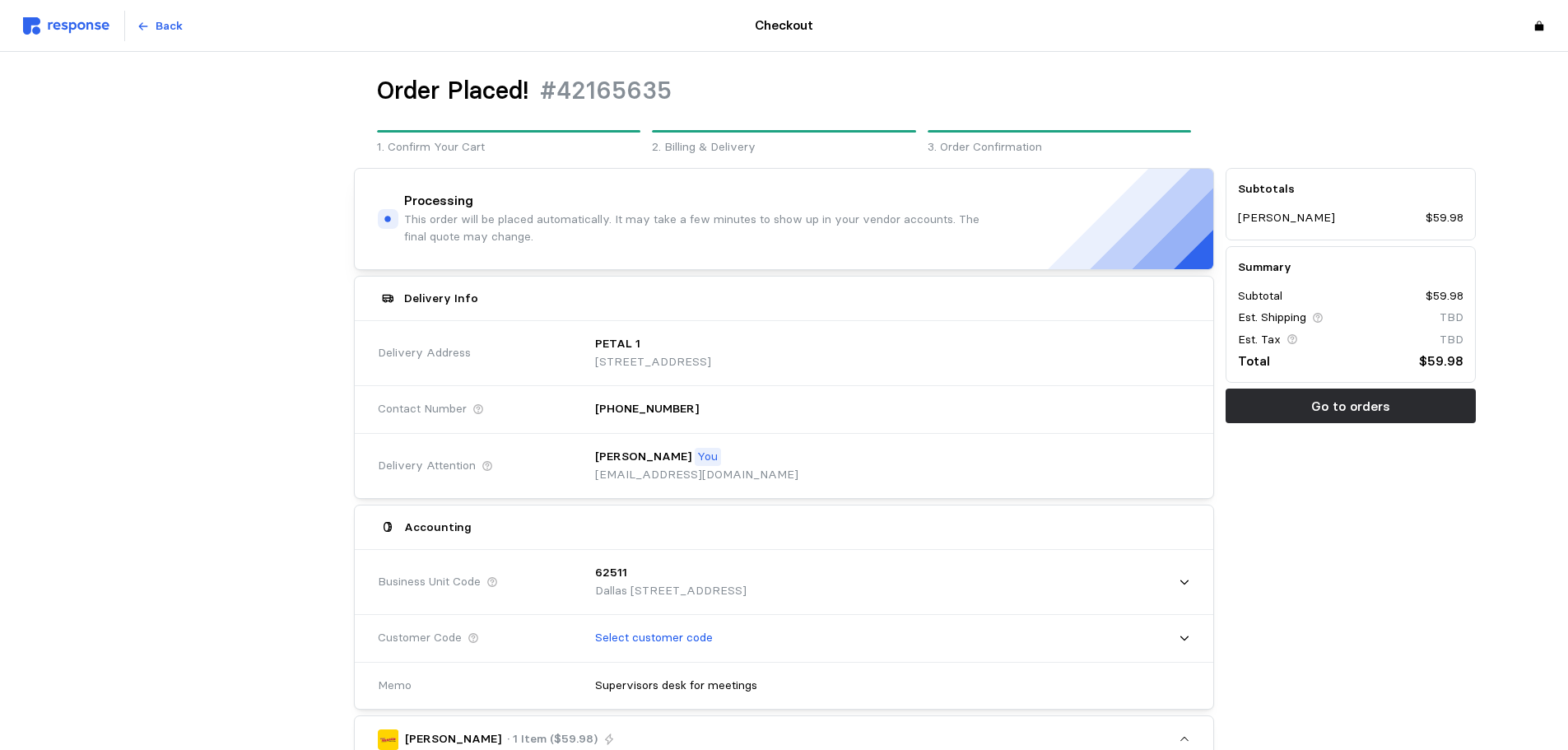
click at [1347, 541] on div "Subtotals [PERSON_NAME] $59.98 Summary Subtotal $59.98 Est. Shipping TBD Est. T…" at bounding box center [1351, 741] width 262 height 1158
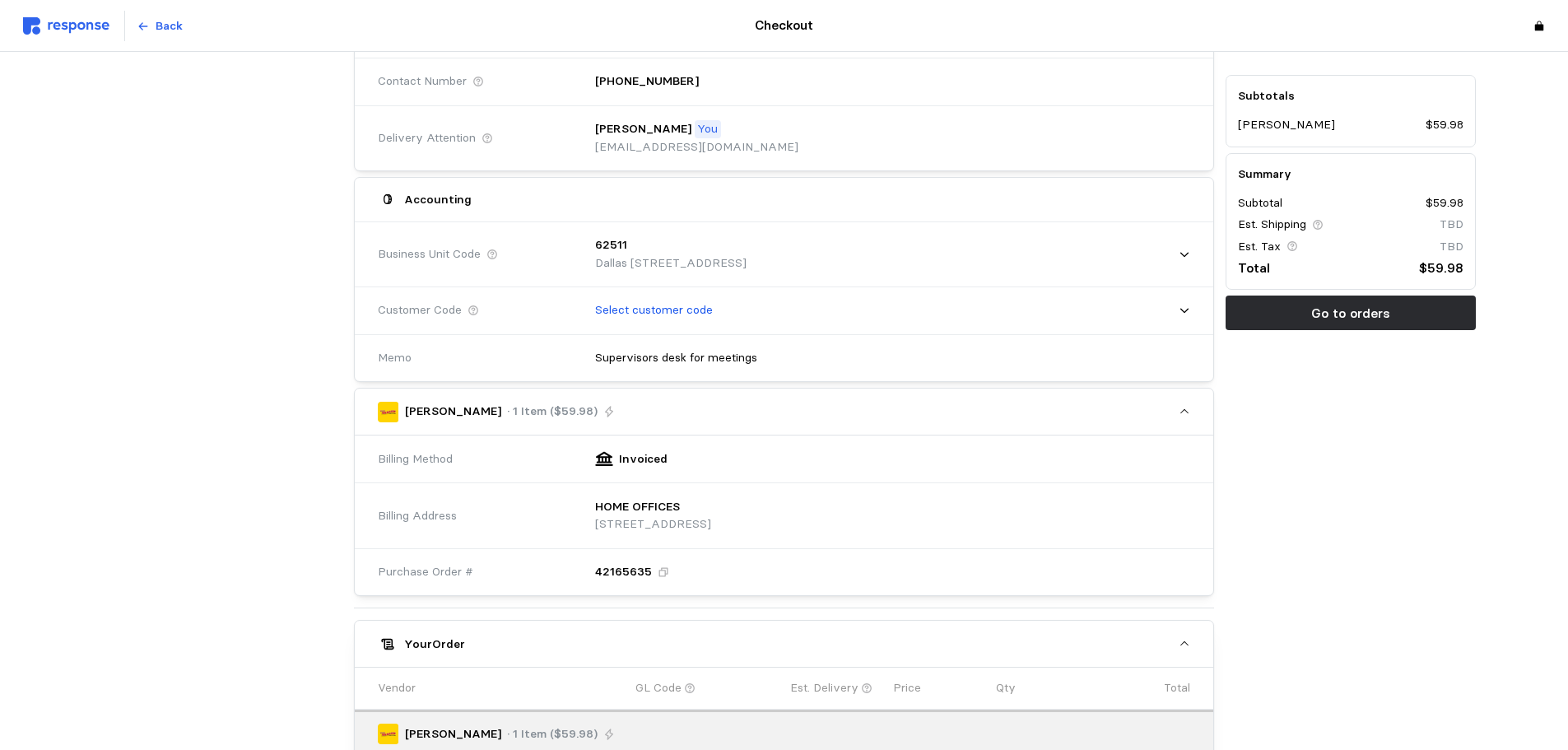
scroll to position [494, 0]
